Goal: Transaction & Acquisition: Book appointment/travel/reservation

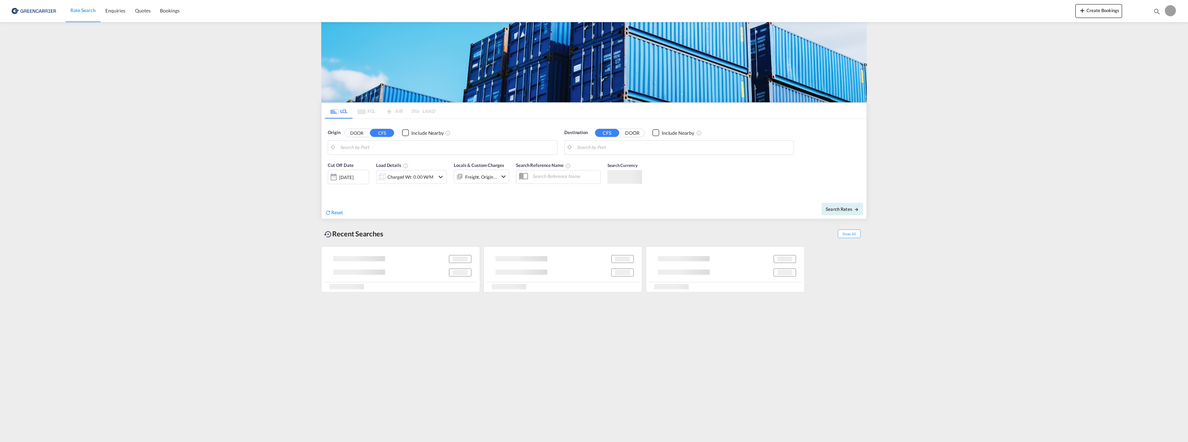
type input "[GEOGRAPHIC_DATA], NOOSL"
type input "[GEOGRAPHIC_DATA], [GEOGRAPHIC_DATA]"
click at [404, 177] on div "Charged Wt: 12.10 W/M" at bounding box center [411, 177] width 49 height 10
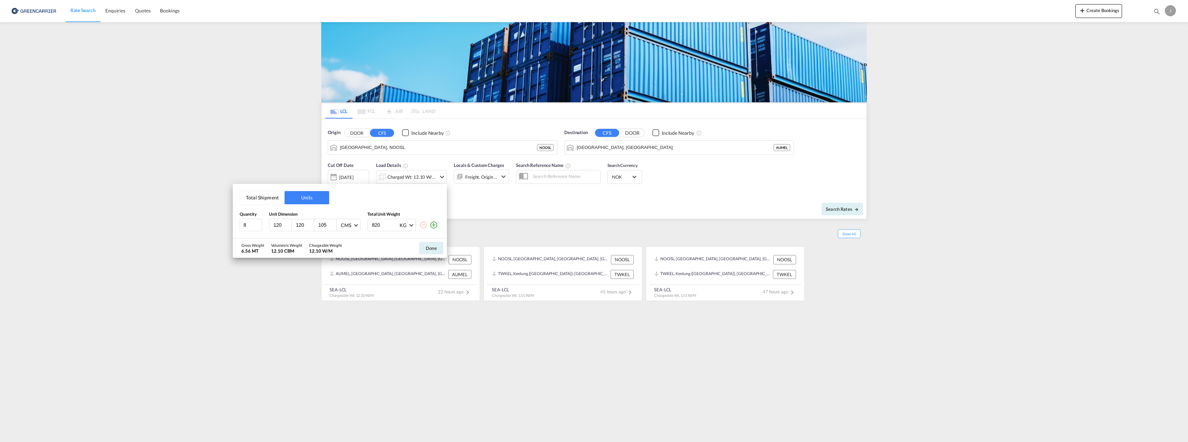
click at [404, 177] on div "Total Shipment Units Quantity Unit Dimension Total Unit Weight 8 120 120 105 CM…" at bounding box center [594, 221] width 1188 height 442
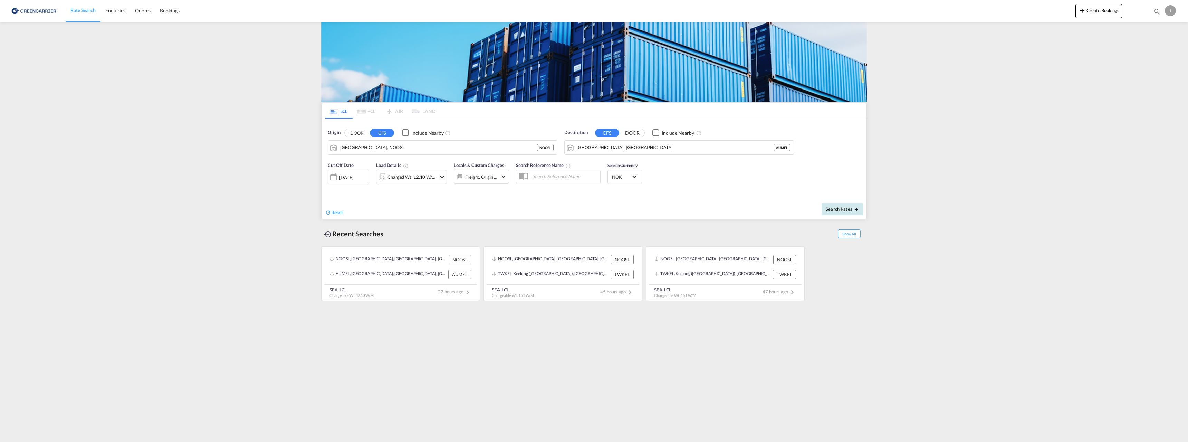
click at [842, 207] on span "Search Rates" at bounding box center [842, 209] width 33 height 6
type input "NOOSL to AUMEL / [DATE]"
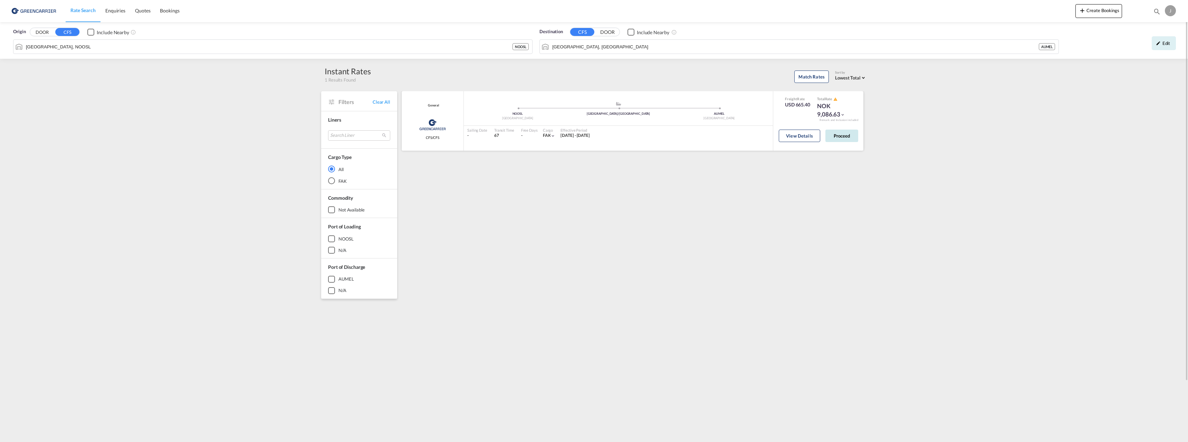
click at [838, 138] on button "Proceed" at bounding box center [841, 135] width 33 height 12
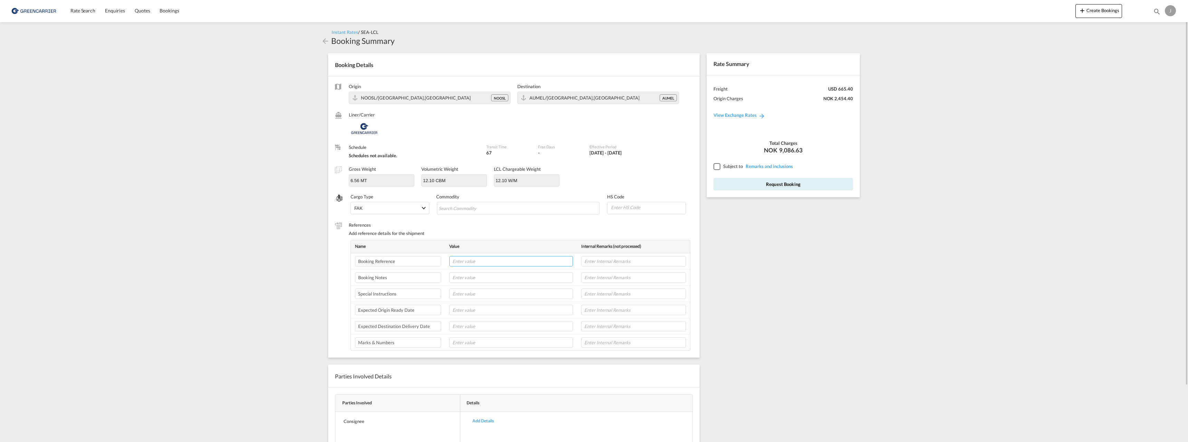
click at [462, 261] on input "text" at bounding box center [511, 261] width 124 height 10
paste input "171591"
type input "171591/JFL"
click at [463, 309] on input "text" at bounding box center [511, 310] width 124 height 10
type input "15/9-25"
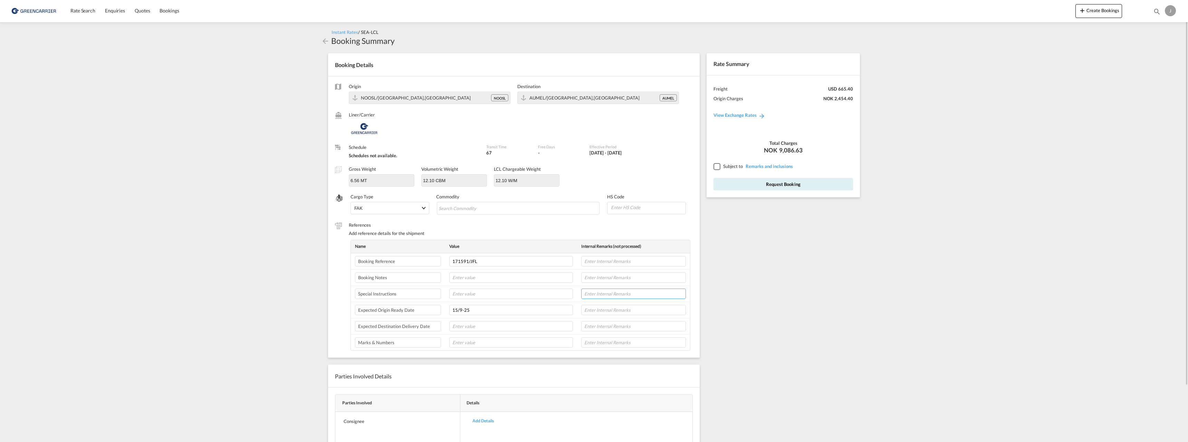
click at [597, 292] on input "text" at bounding box center [633, 293] width 105 height 10
click at [598, 276] on input "text" at bounding box center [633, 277] width 105 height 10
type input "Direct [GEOGRAPHIC_DATA]"
click at [460, 206] on input "Search Commodity" at bounding box center [469, 208] width 63 height 11
type input "[MEDICAL_DATA]"
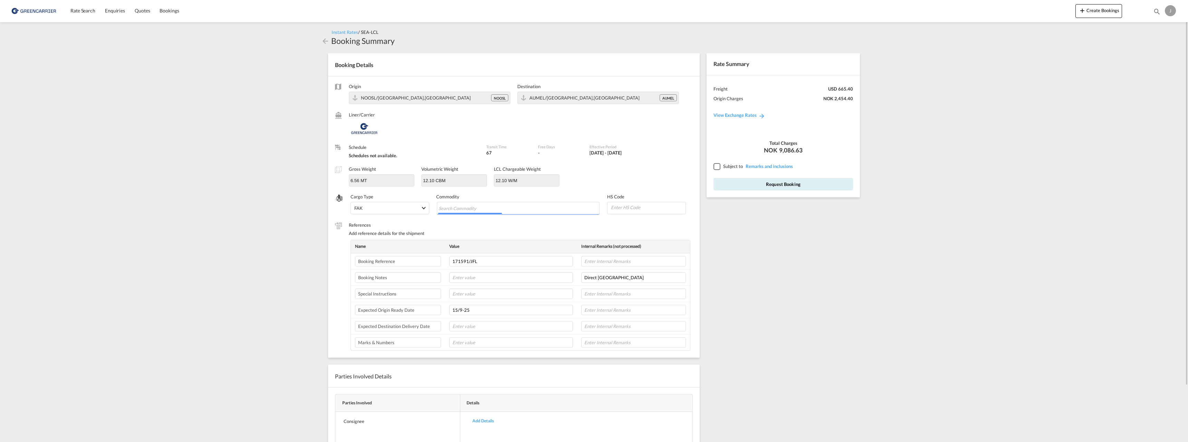
click at [626, 205] on input at bounding box center [647, 207] width 75 height 10
type input "151610"
click at [714, 166] on div at bounding box center [716, 166] width 6 height 6
click at [779, 183] on button "Request Booking" at bounding box center [782, 184] width 139 height 12
